Goal: Check status: Check status

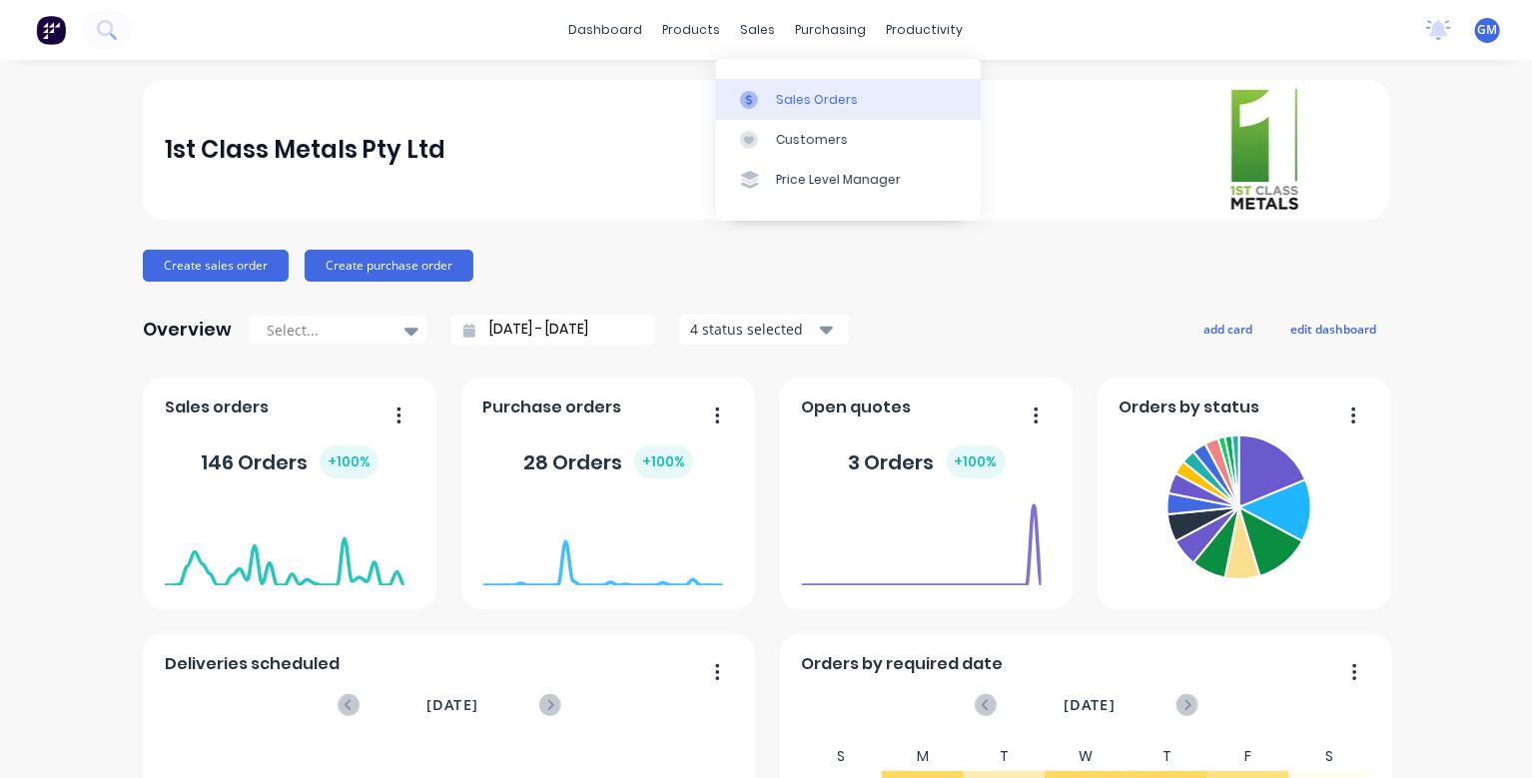
click at [819, 119] on link "Sales Orders" at bounding box center [848, 99] width 265 height 40
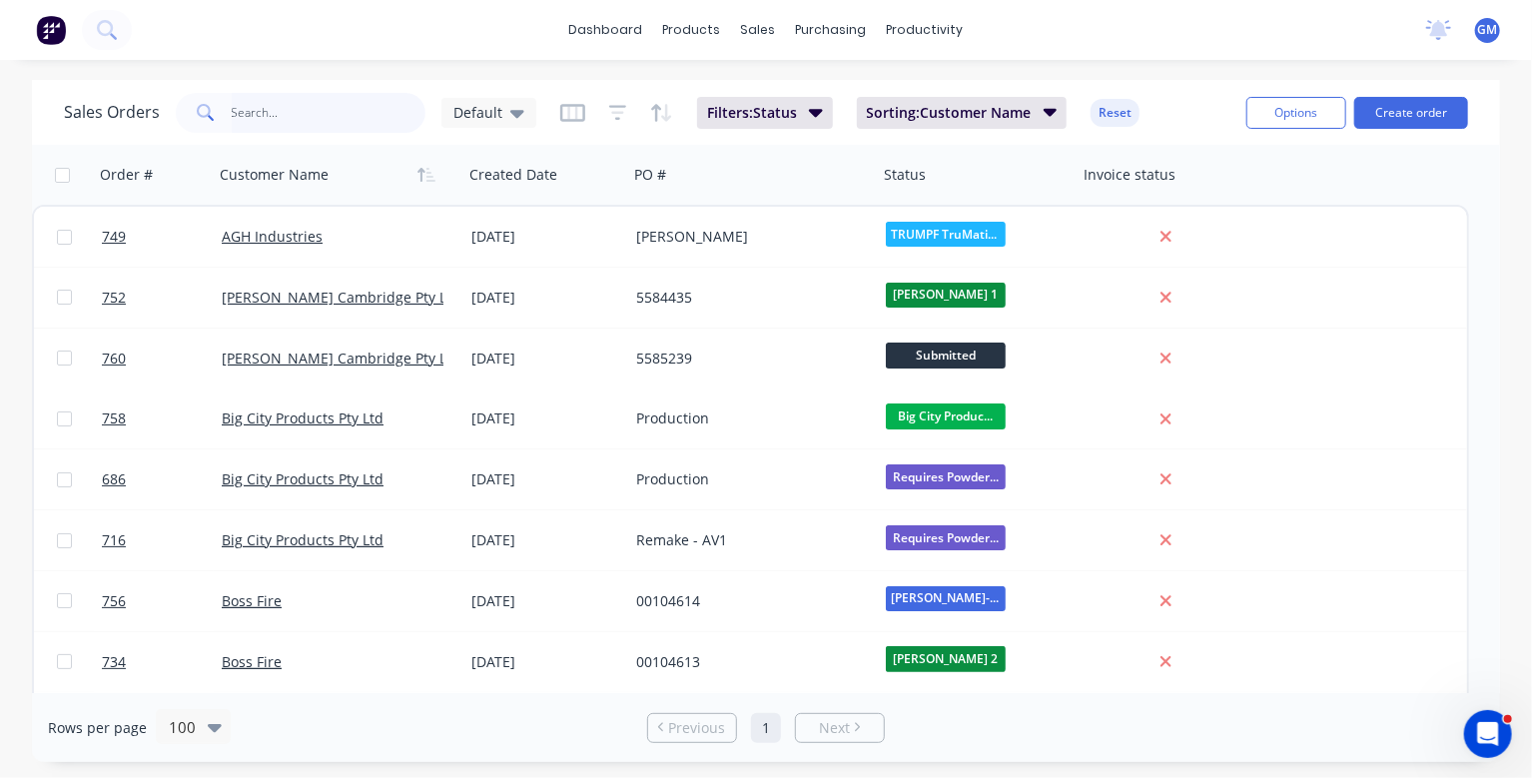
click at [307, 114] on input "text" at bounding box center [329, 113] width 195 height 40
type input "ebet"
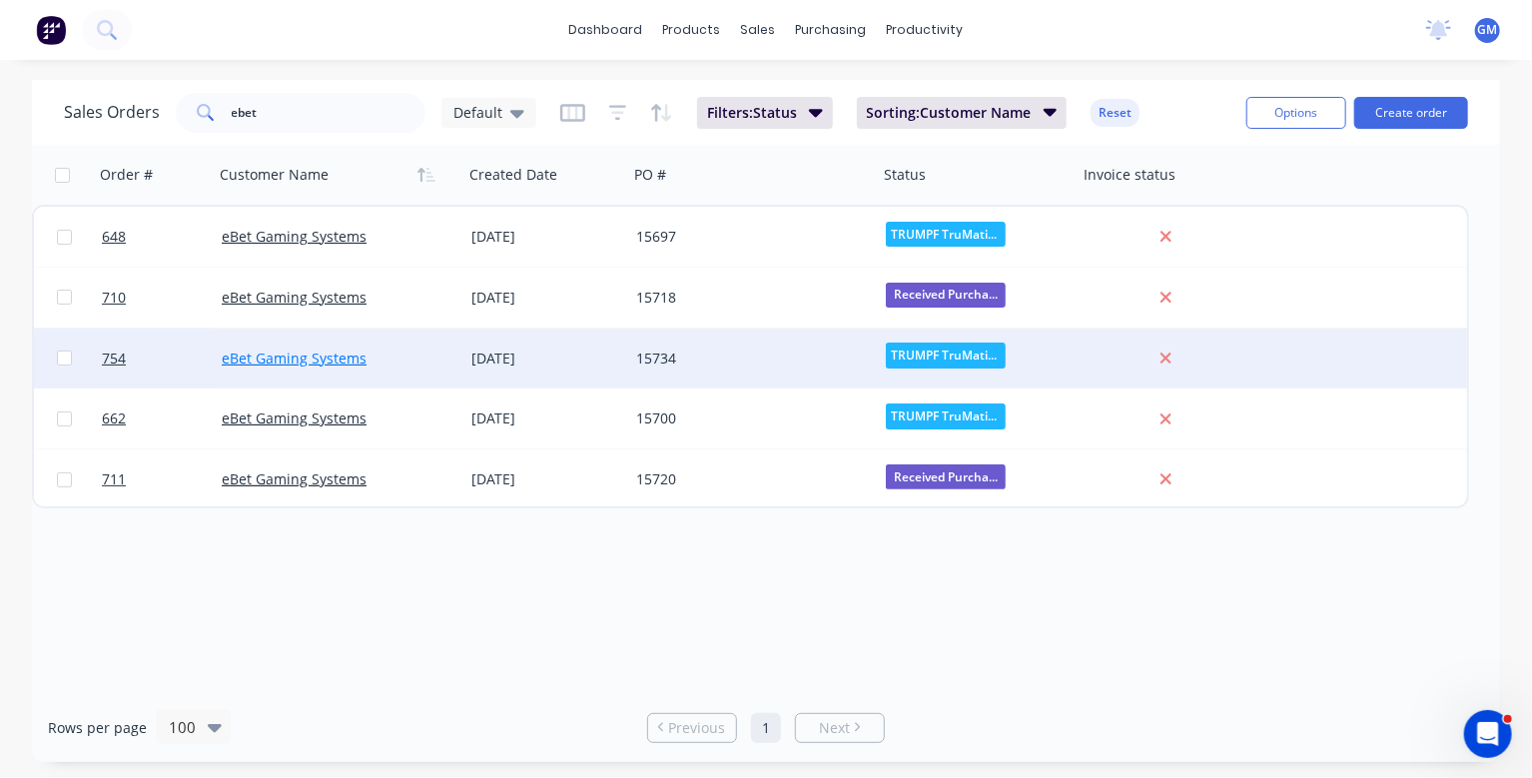
click at [355, 364] on link "eBet Gaming Systems" at bounding box center [294, 358] width 145 height 19
click at [106, 359] on div at bounding box center [154, 359] width 120 height 60
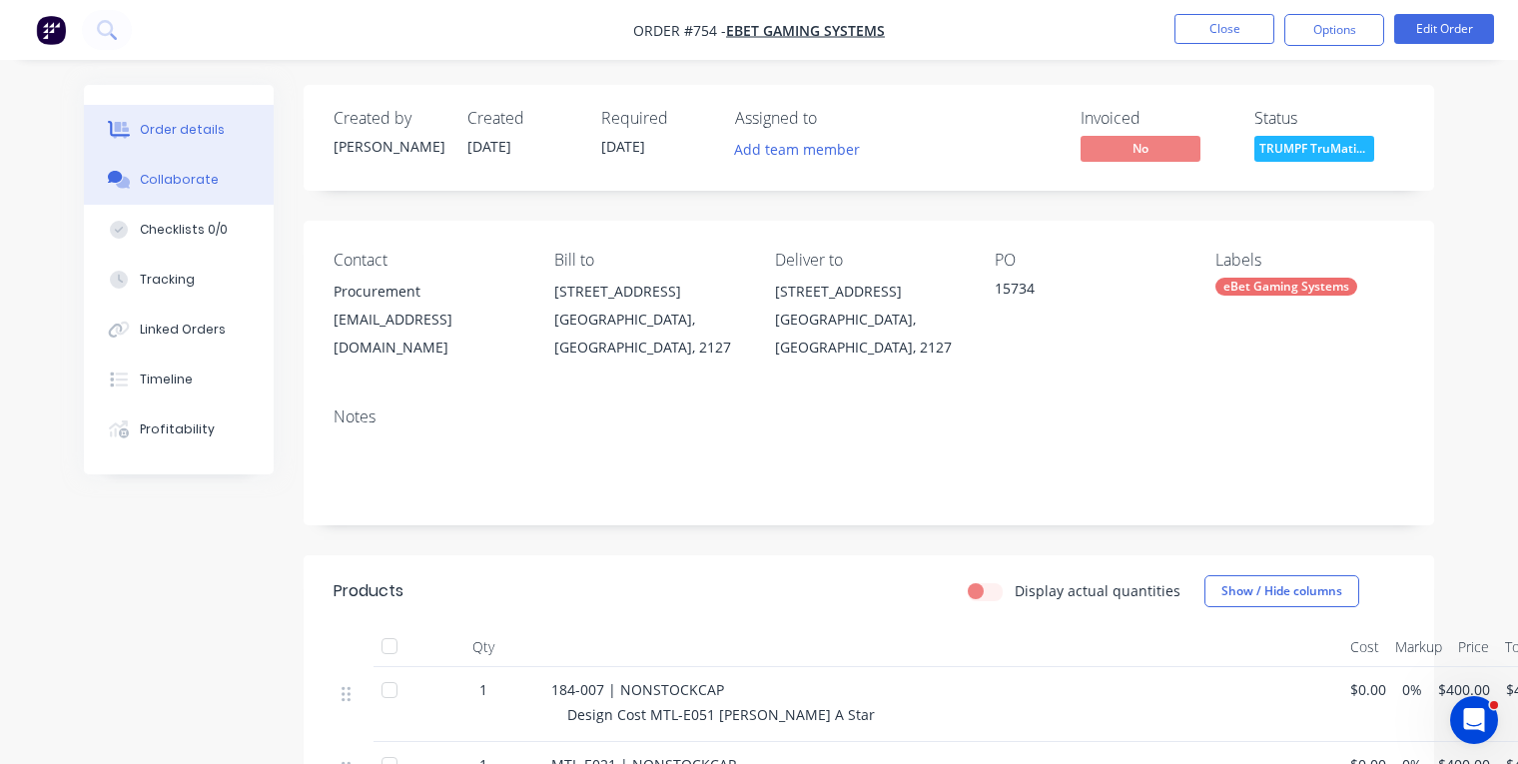
click at [197, 189] on div "Collaborate" at bounding box center [179, 180] width 79 height 18
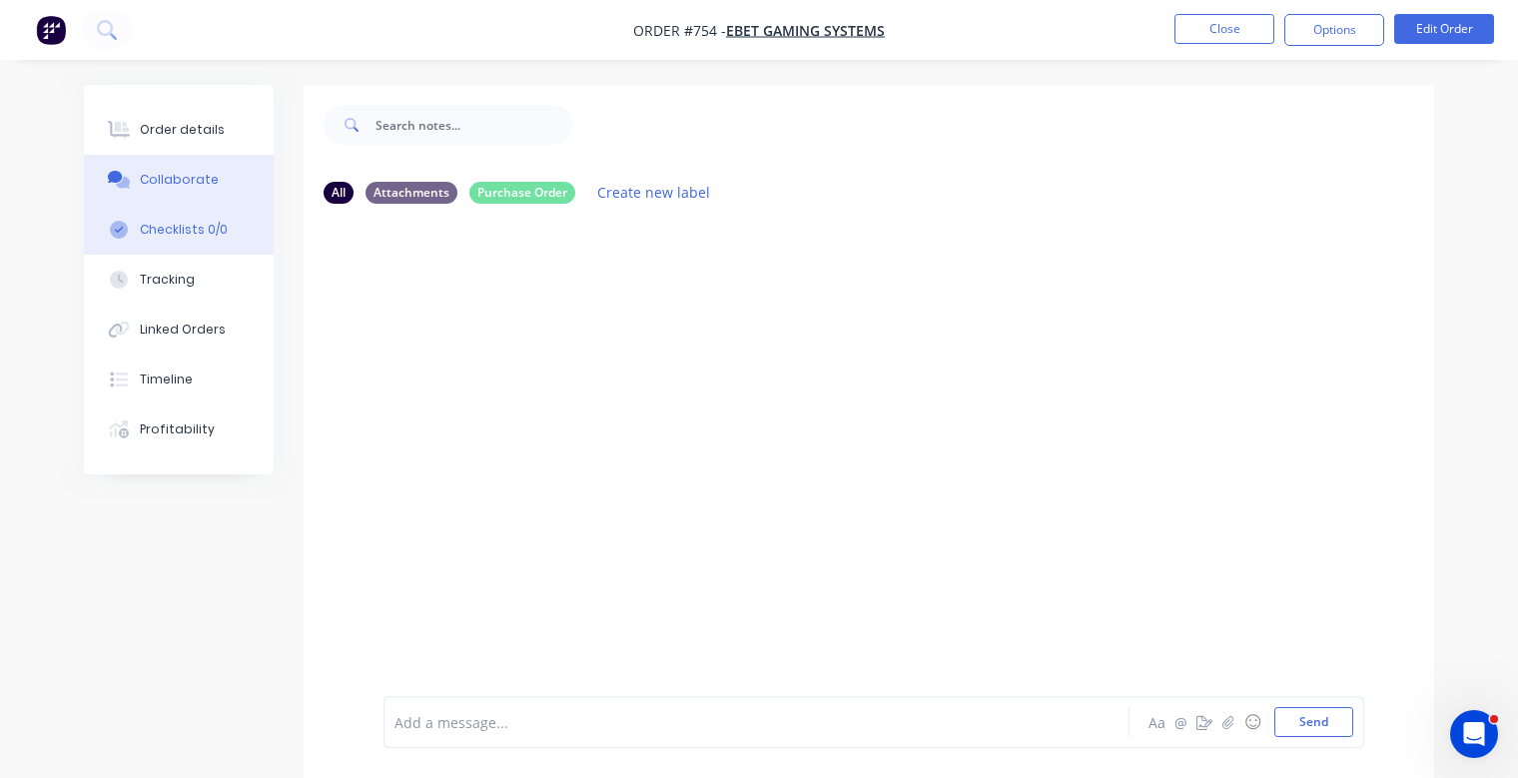
click at [166, 239] on div "Checklists 0/0" at bounding box center [184, 230] width 88 height 18
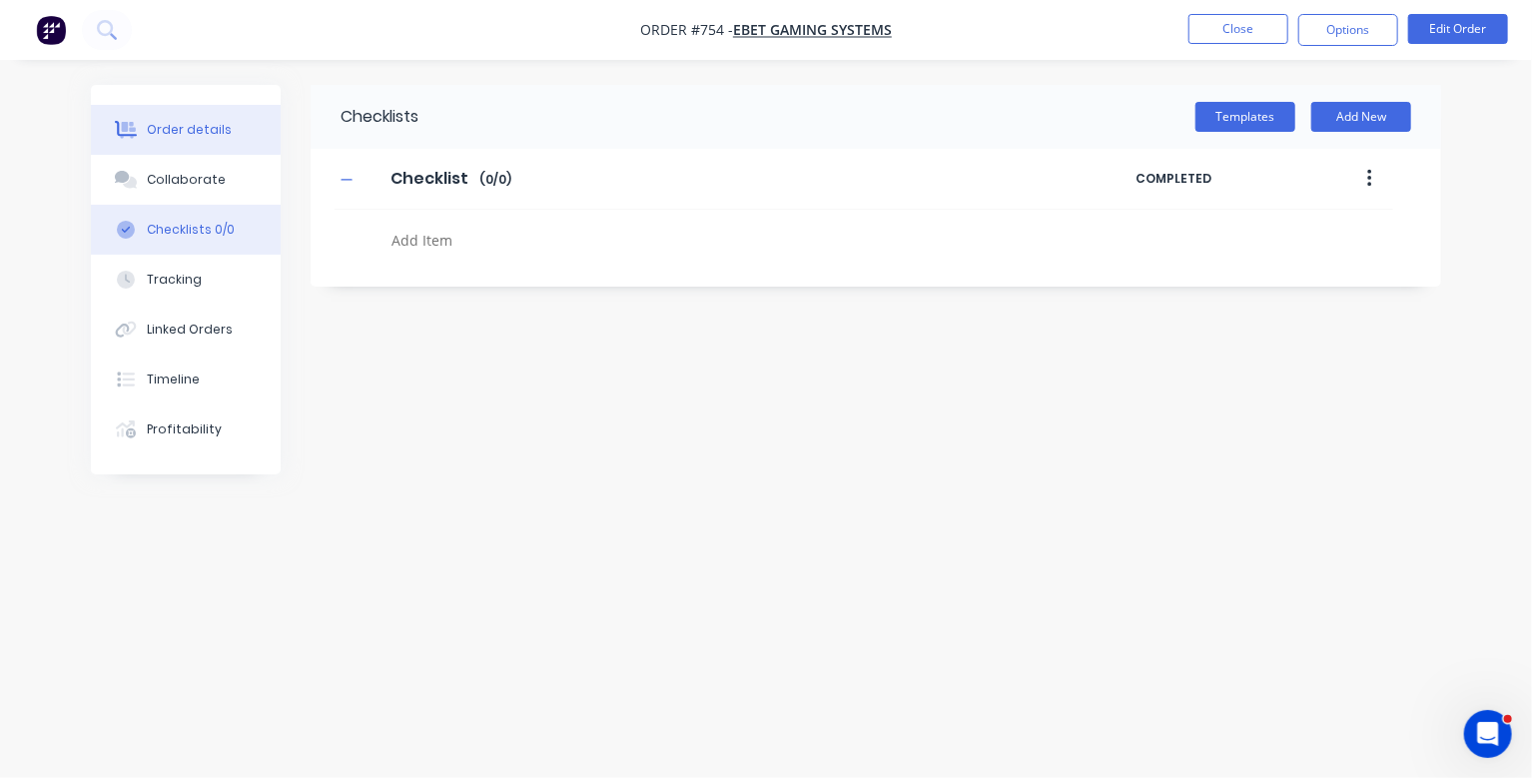
click at [185, 139] on div "Order details" at bounding box center [189, 130] width 85 height 18
